Goal: Transaction & Acquisition: Purchase product/service

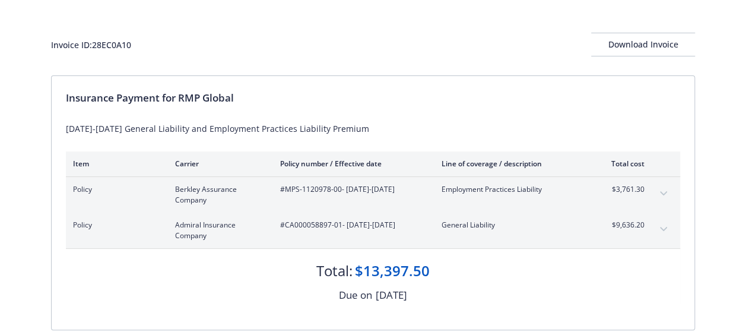
scroll to position [59, 0]
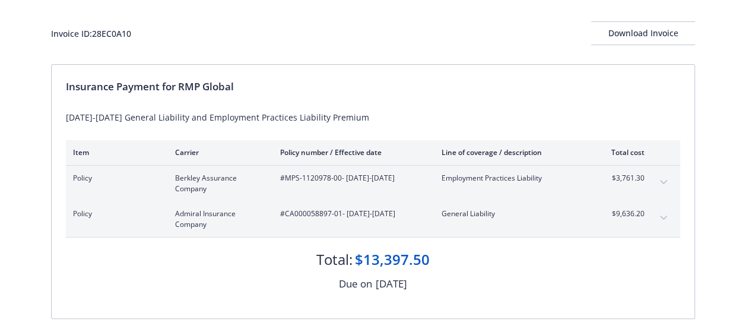
click at [667, 184] on icon "expand content" at bounding box center [663, 182] width 7 height 4
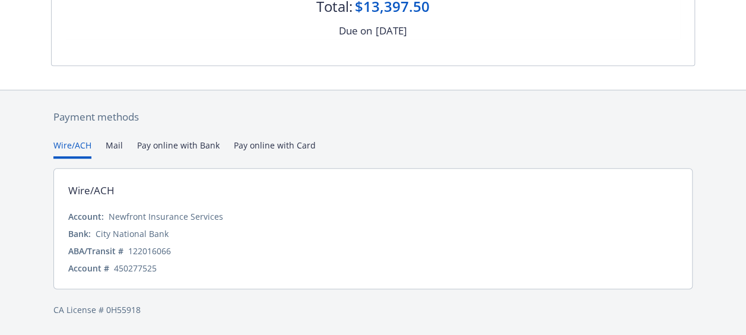
scroll to position [528, 0]
click at [195, 139] on button "Pay online with Bank" at bounding box center [178, 149] width 82 height 20
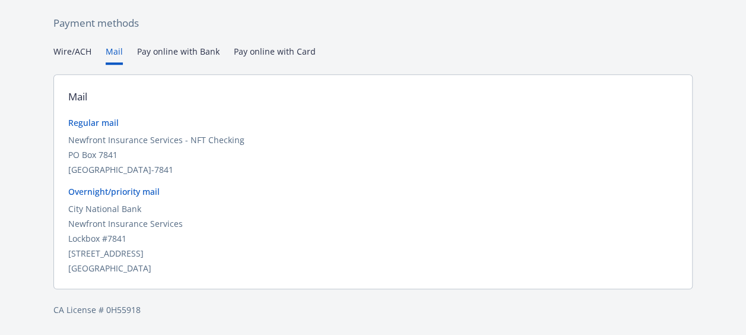
click at [117, 65] on button "Mail" at bounding box center [114, 55] width 17 height 20
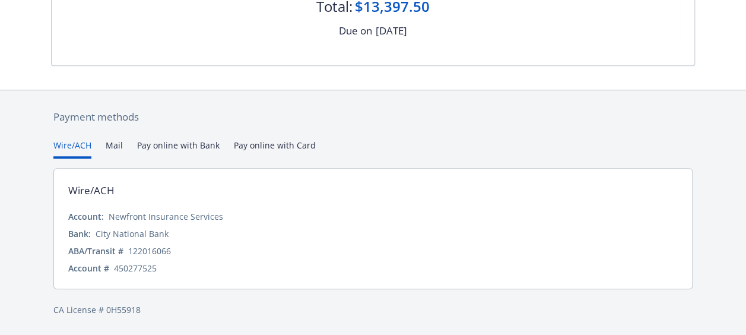
click at [81, 139] on button "Wire/ACH" at bounding box center [72, 149] width 38 height 20
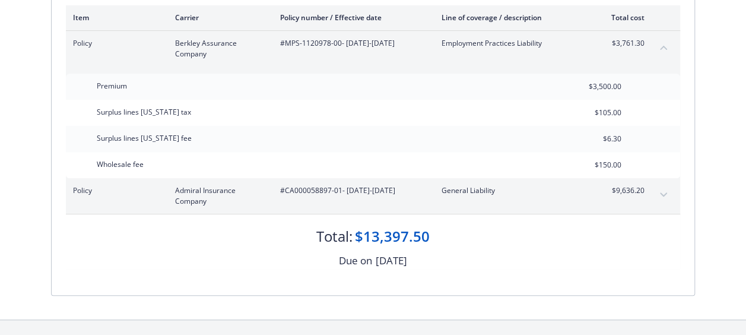
scroll to position [178, 0]
